Goal: Navigation & Orientation: Find specific page/section

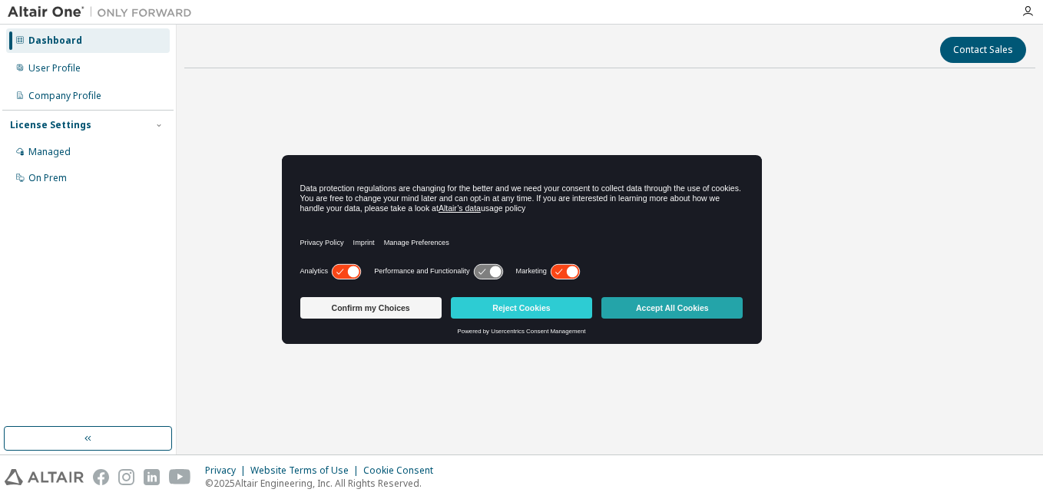
click at [655, 304] on button "Accept All Cookies" at bounding box center [671, 308] width 141 height 22
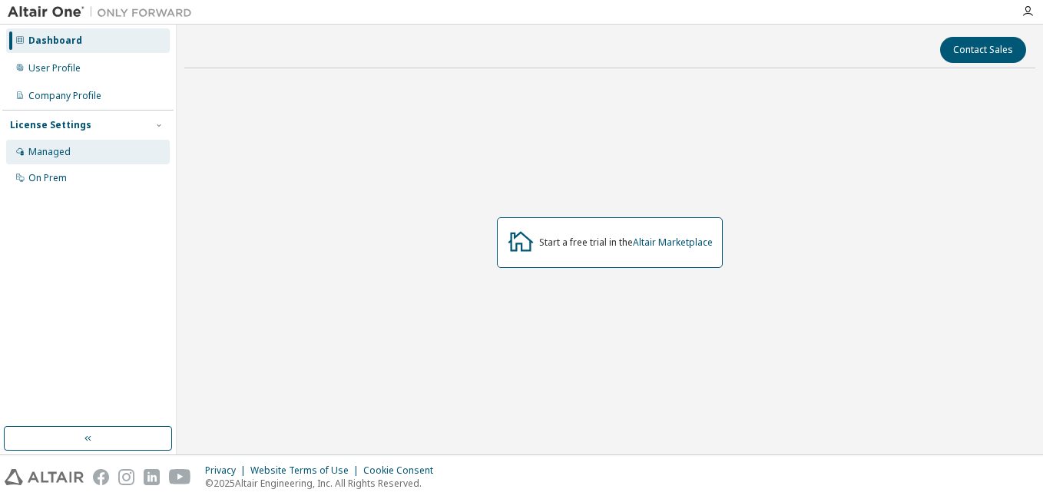
click at [106, 151] on div "Managed" at bounding box center [88, 152] width 164 height 25
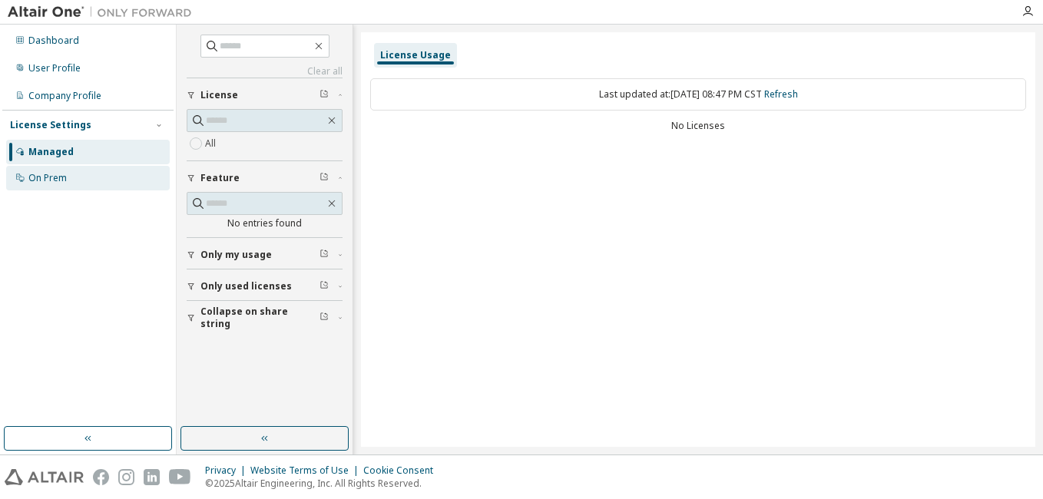
click at [90, 177] on div "On Prem" at bounding box center [88, 178] width 164 height 25
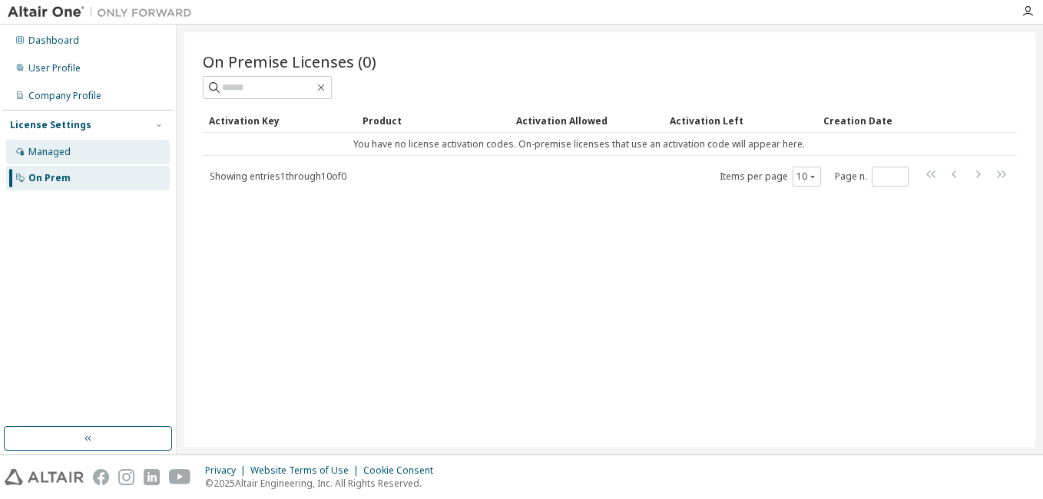
click at [51, 154] on div "Managed" at bounding box center [49, 152] width 42 height 12
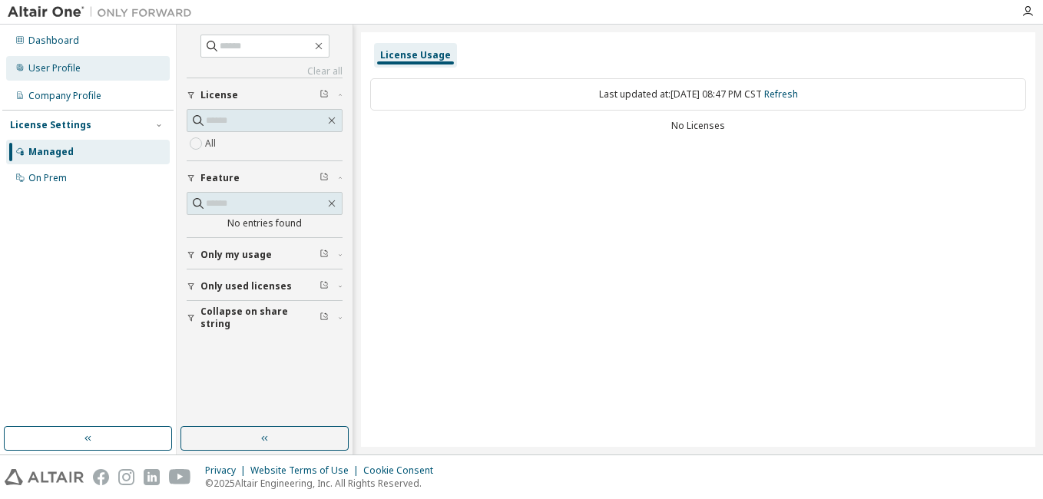
click at [84, 70] on div "User Profile" at bounding box center [88, 68] width 164 height 25
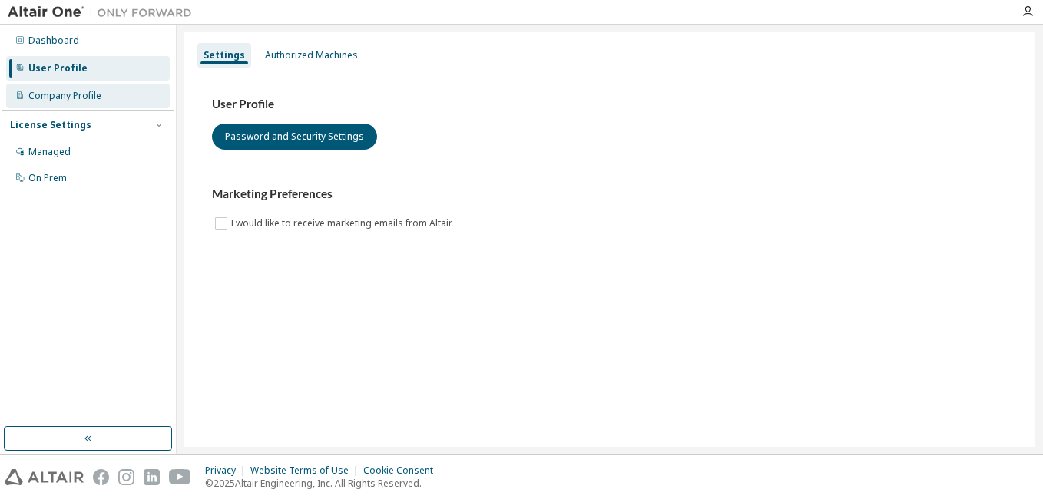
click at [91, 94] on div "Company Profile" at bounding box center [64, 96] width 73 height 12
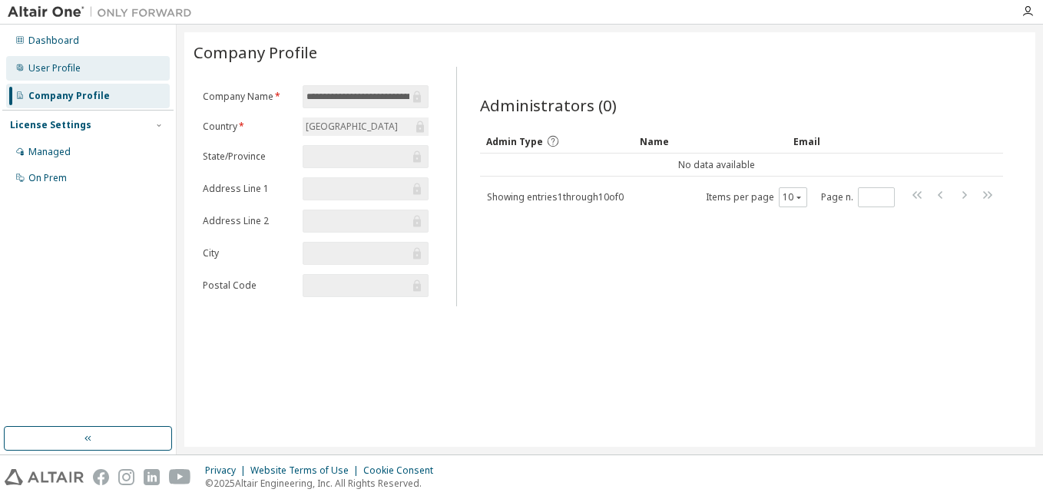
click at [88, 61] on div "User Profile" at bounding box center [88, 68] width 164 height 25
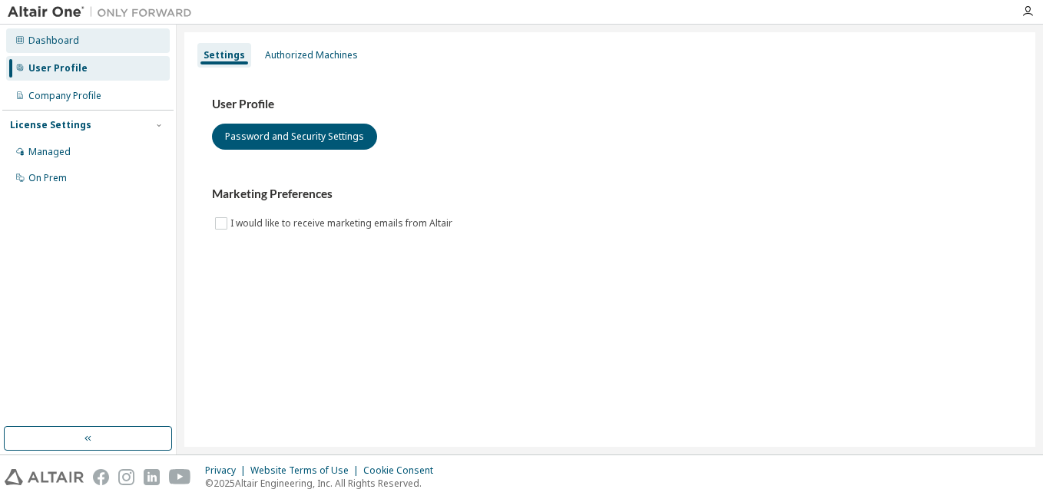
click at [90, 45] on div "Dashboard" at bounding box center [88, 40] width 164 height 25
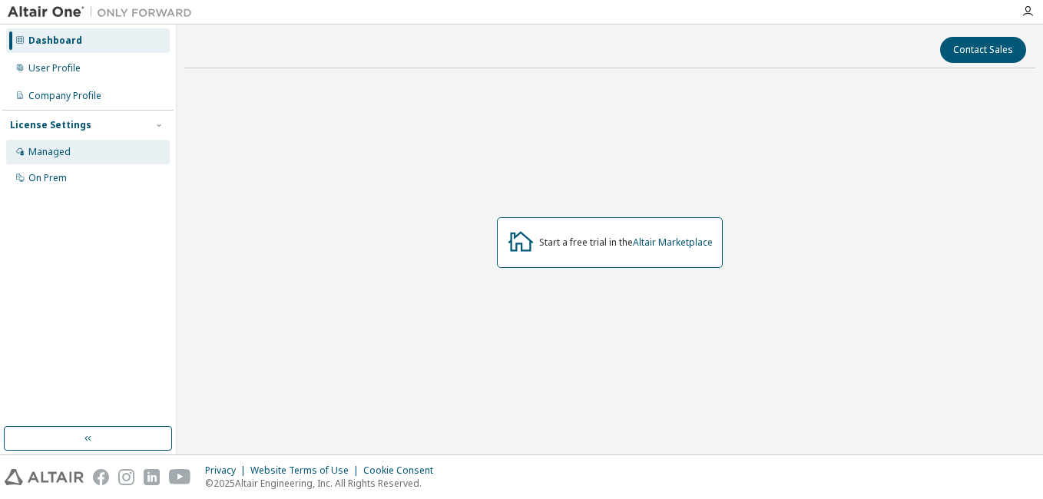
click at [83, 162] on div "Managed" at bounding box center [88, 152] width 164 height 25
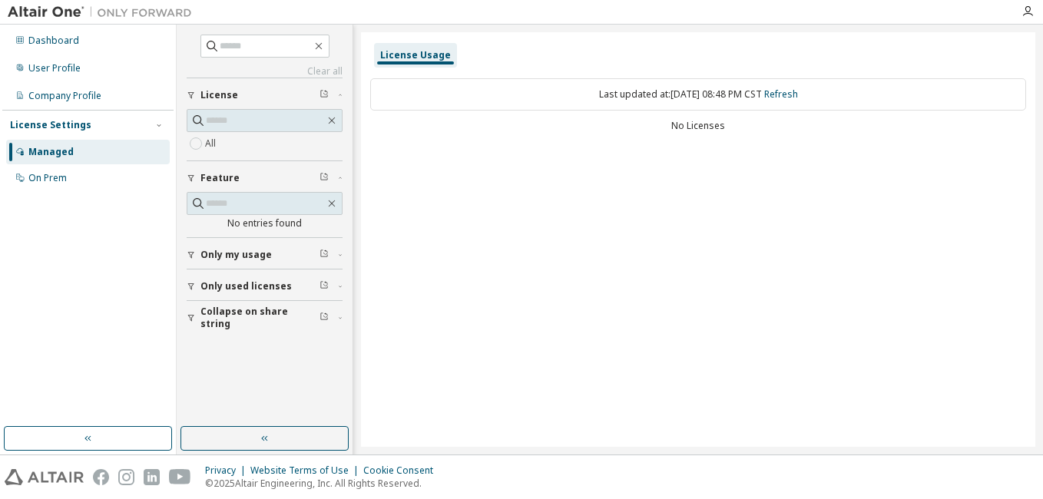
click at [248, 251] on span "Only my usage" at bounding box center [235, 255] width 71 height 12
click at [257, 333] on span "Only used licenses" at bounding box center [245, 331] width 91 height 12
click at [261, 327] on span "Only used licenses" at bounding box center [245, 331] width 91 height 12
click at [481, 285] on div "License Usage Last updated at: Fri 2025-10-03 08:48 PM CST Refresh No Licenses" at bounding box center [698, 239] width 674 height 415
click at [417, 102] on div "Last updated at: Fri 2025-10-03 08:48 PM CST Refresh" at bounding box center [698, 94] width 656 height 32
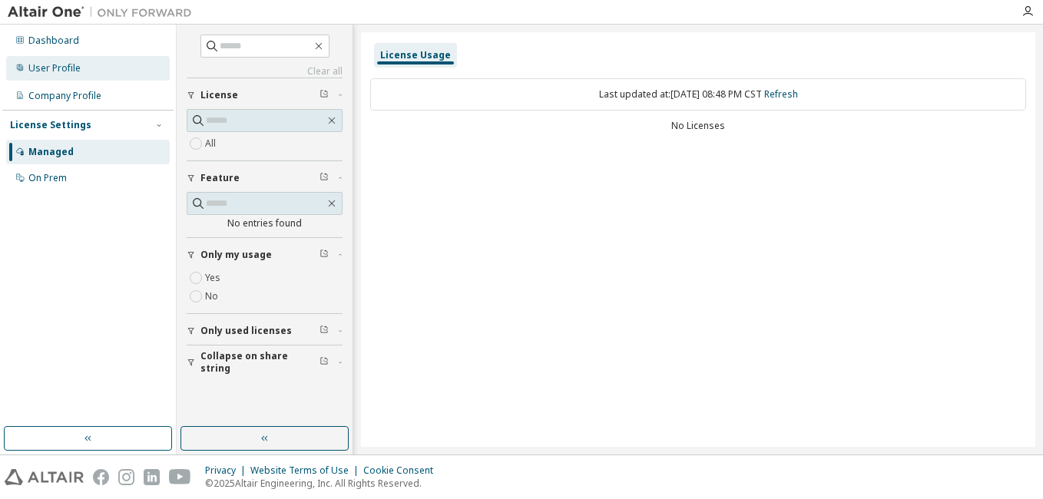
click at [72, 63] on div "User Profile" at bounding box center [54, 68] width 52 height 12
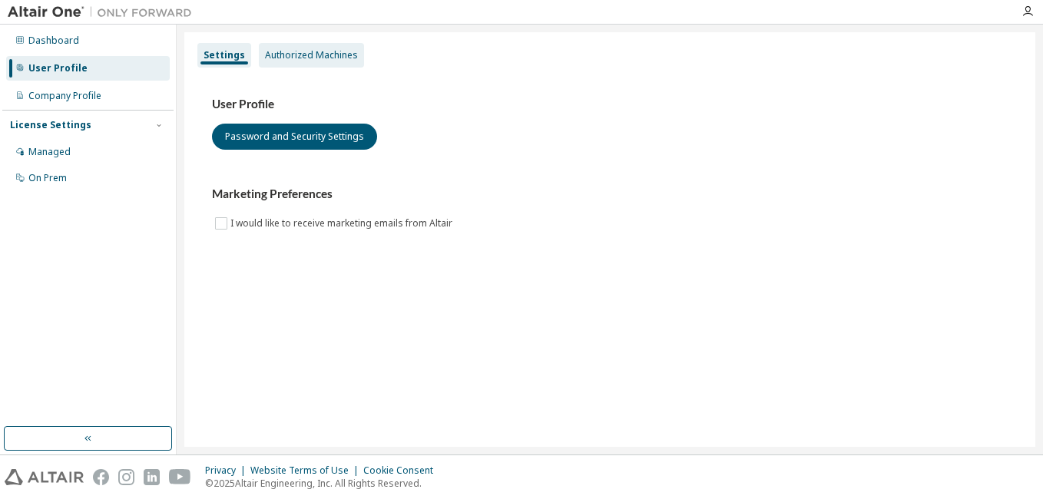
click at [290, 49] on div "Authorized Machines" at bounding box center [311, 55] width 93 height 12
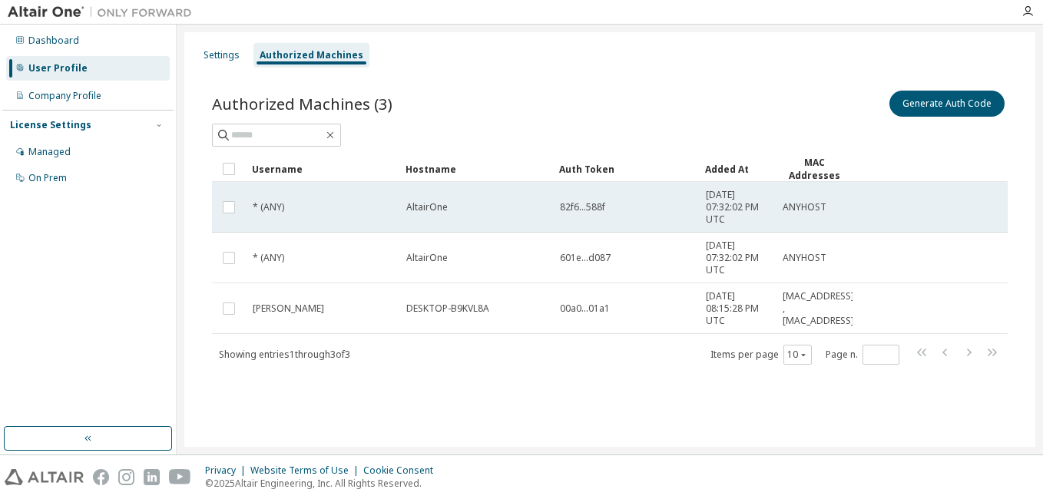
click at [456, 227] on td "AltairOne" at bounding box center [476, 207] width 154 height 51
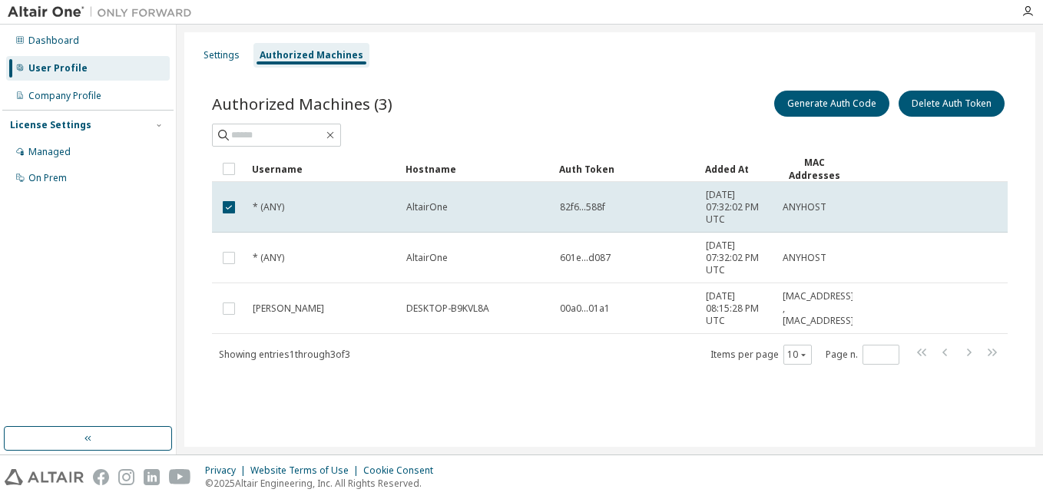
click at [456, 227] on td "AltairOne" at bounding box center [476, 207] width 154 height 51
